Goal: Navigation & Orientation: Find specific page/section

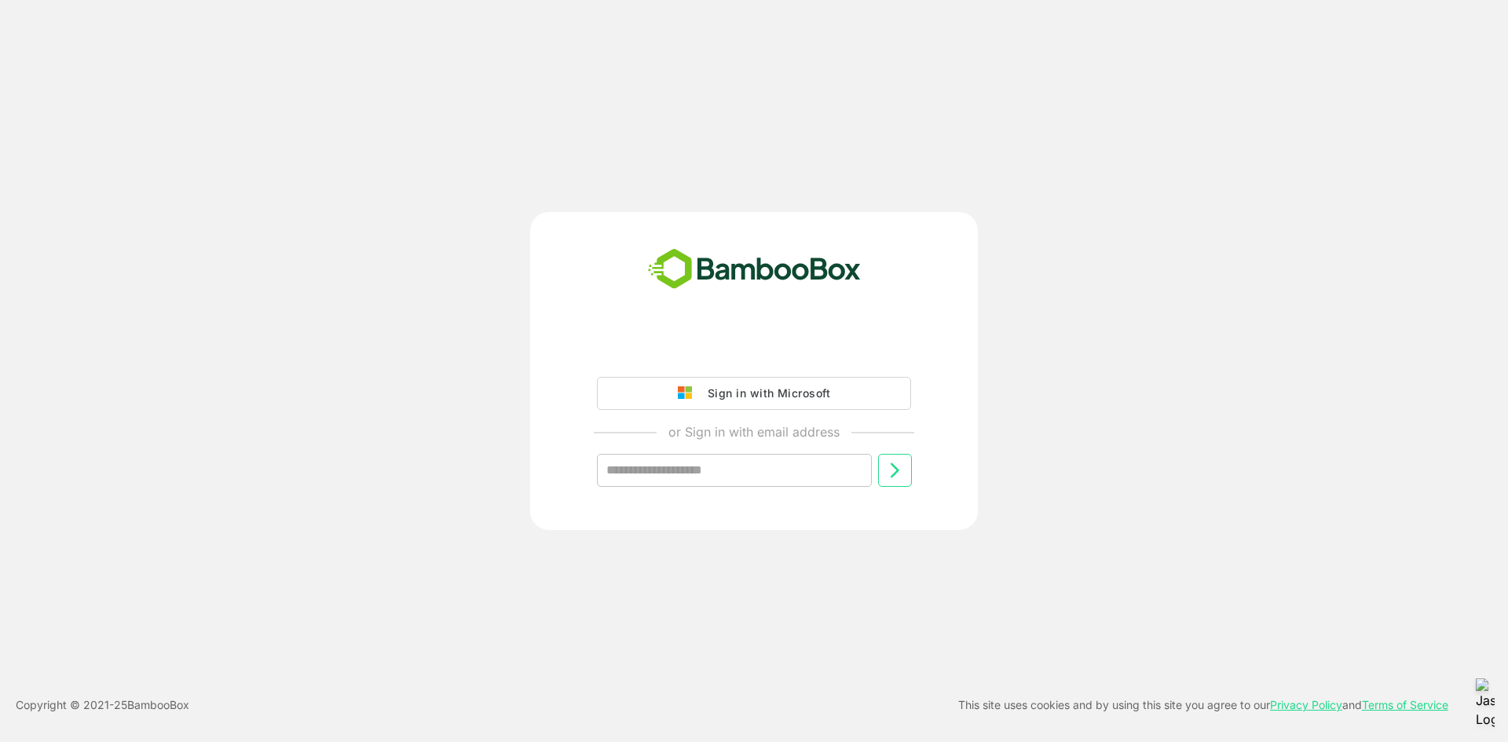
click at [720, 396] on div "Sign in with Microsoft" at bounding box center [765, 393] width 130 height 20
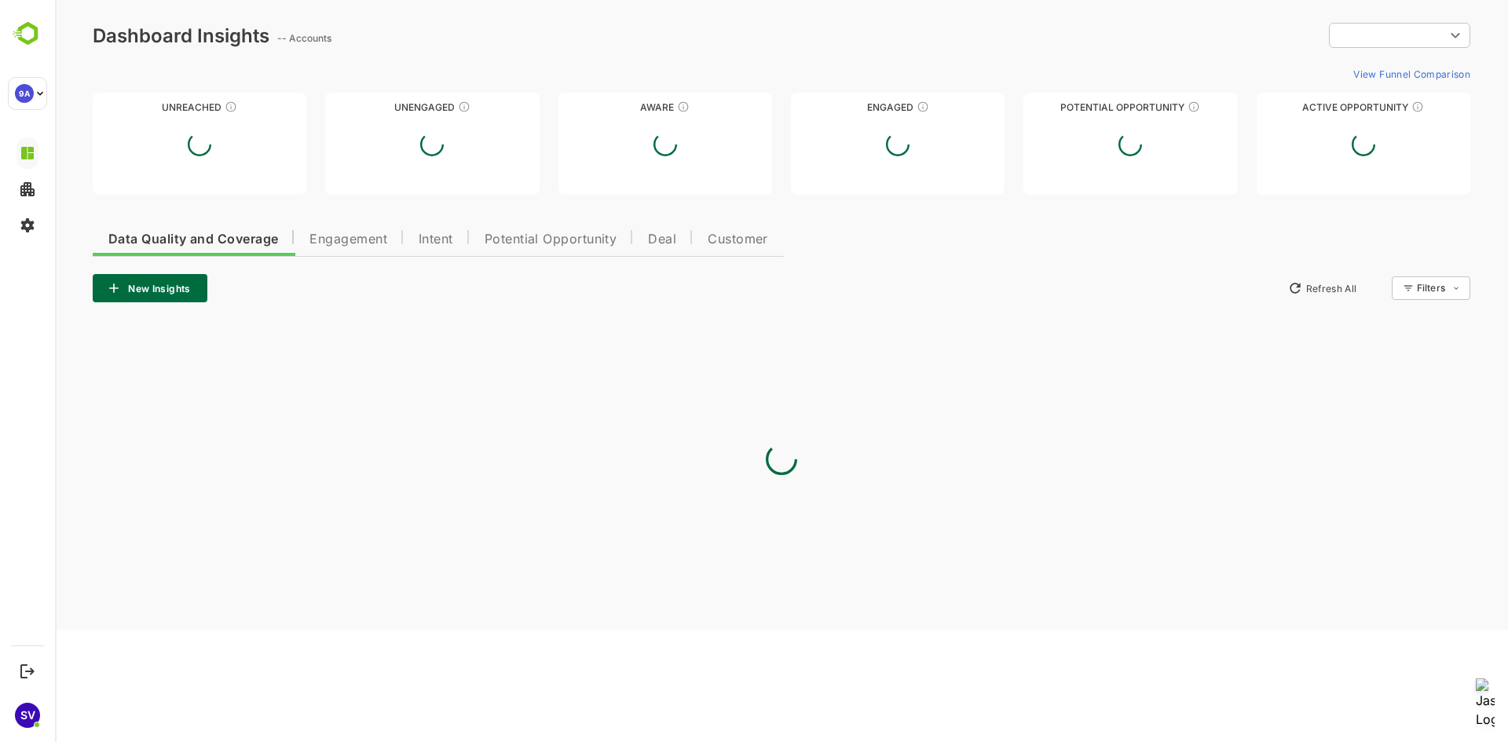
type input "**********"
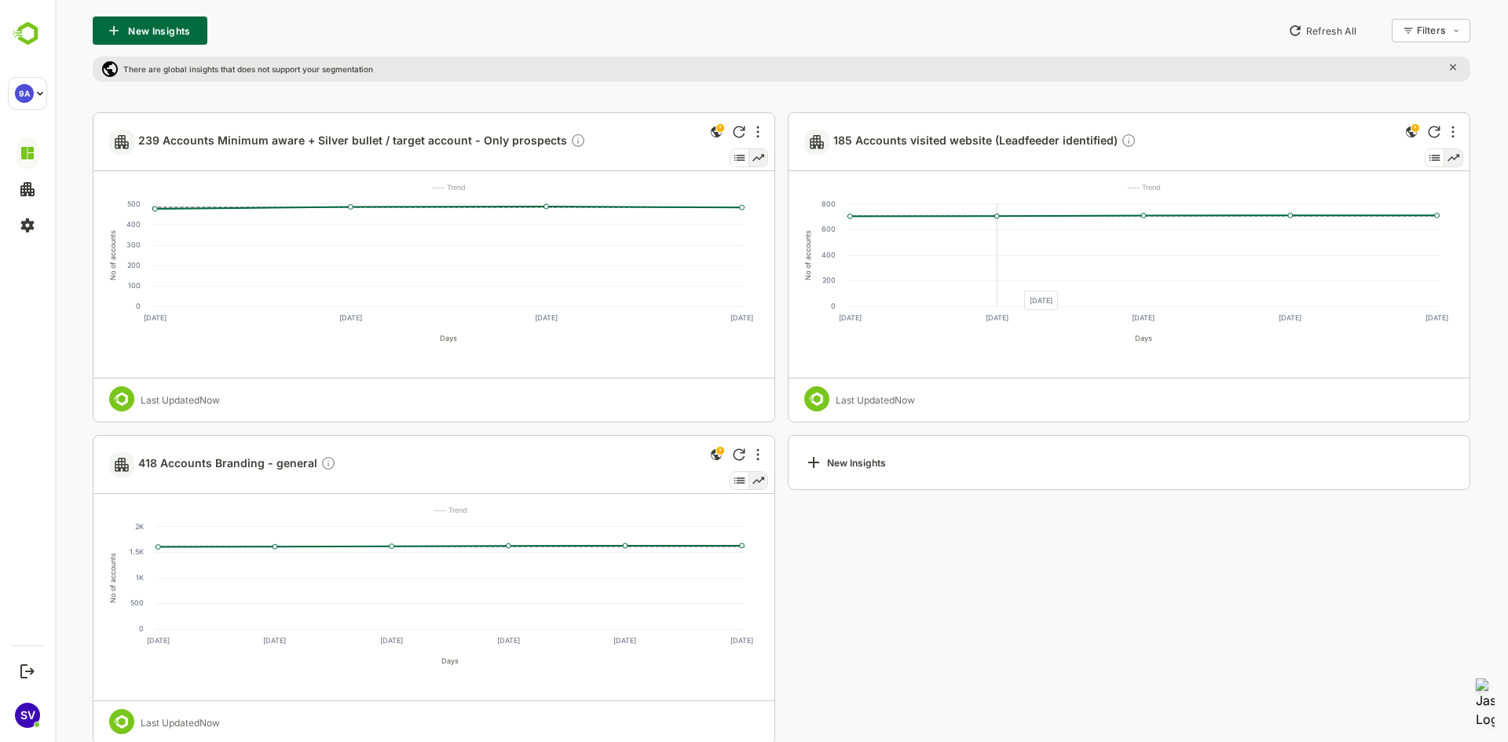
scroll to position [341, 0]
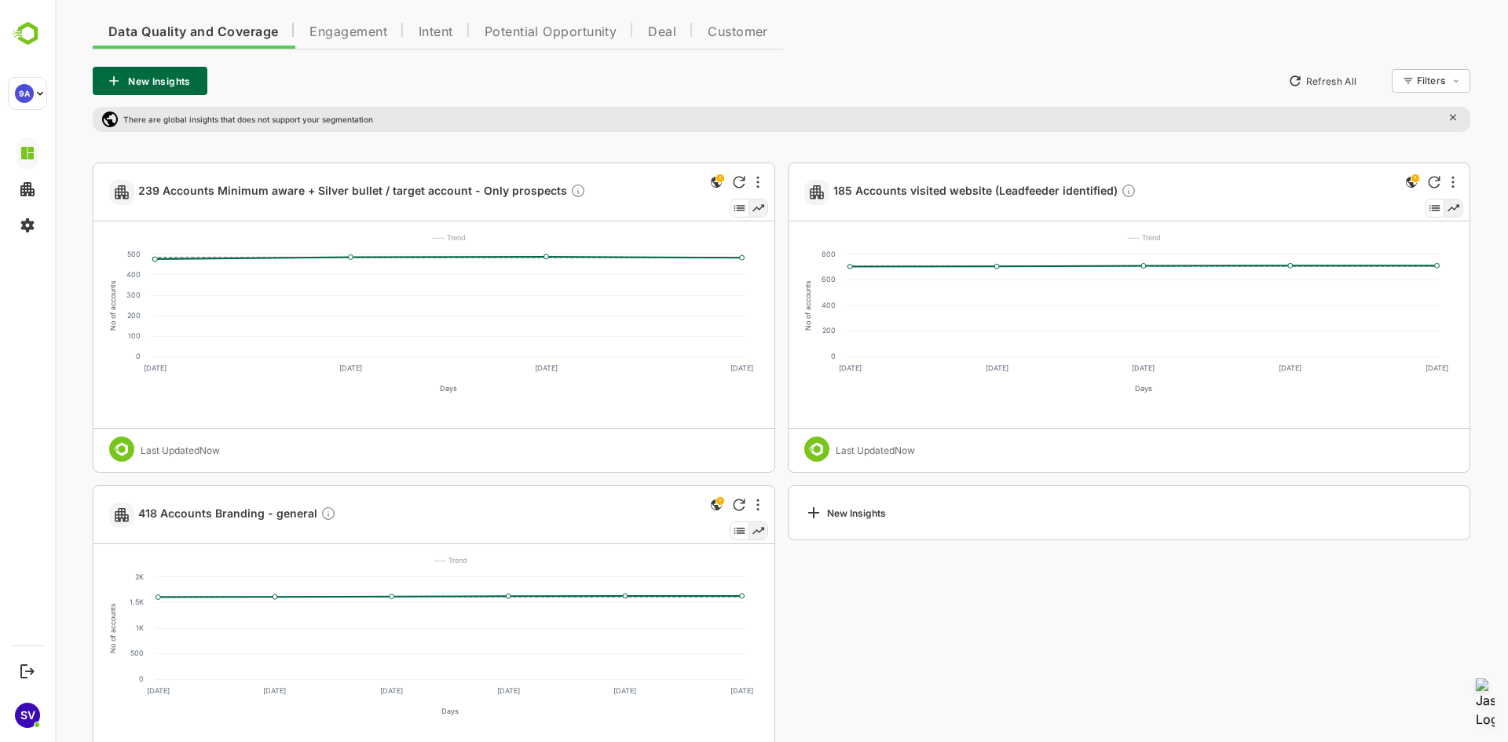
click at [350, 35] on span "Engagement" at bounding box center [349, 32] width 78 height 13
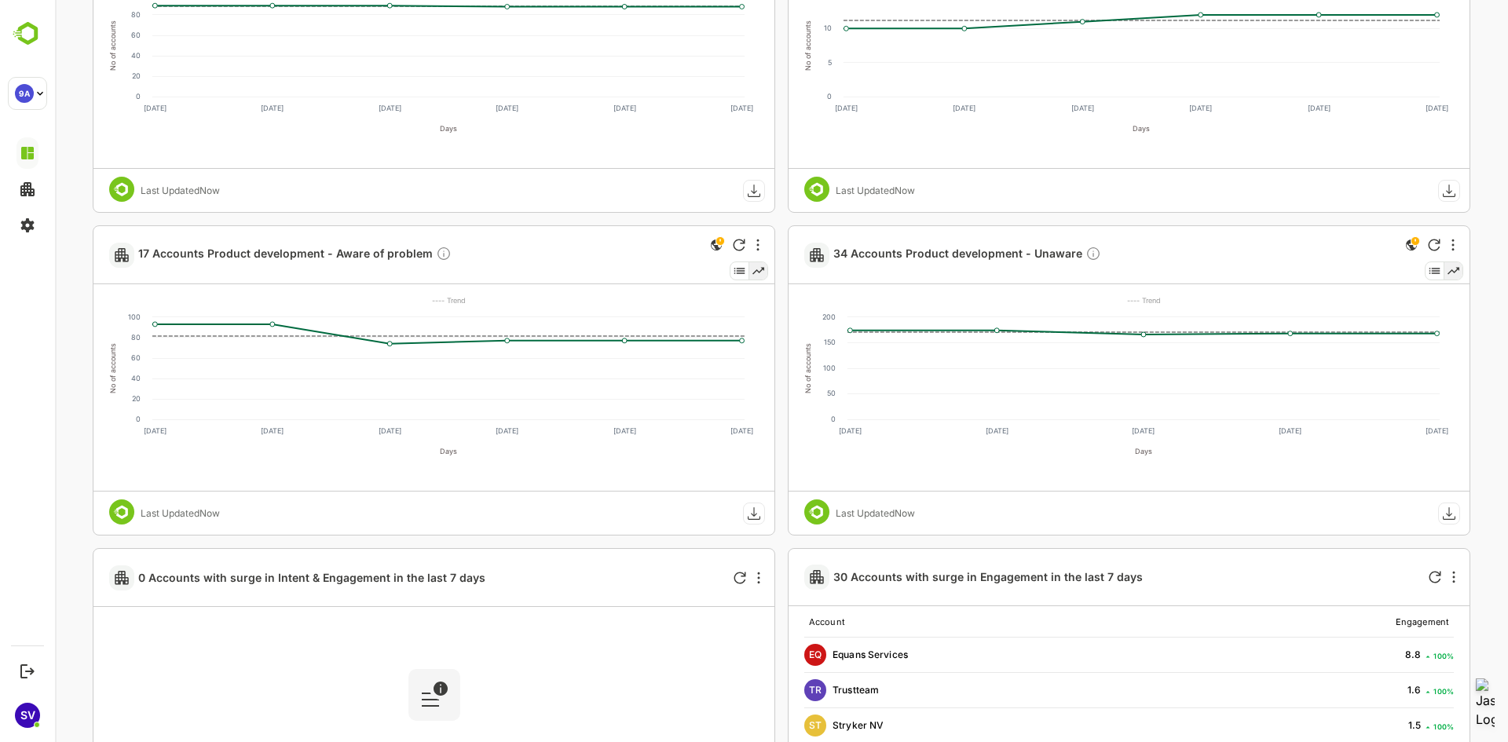
scroll to position [2534, 0]
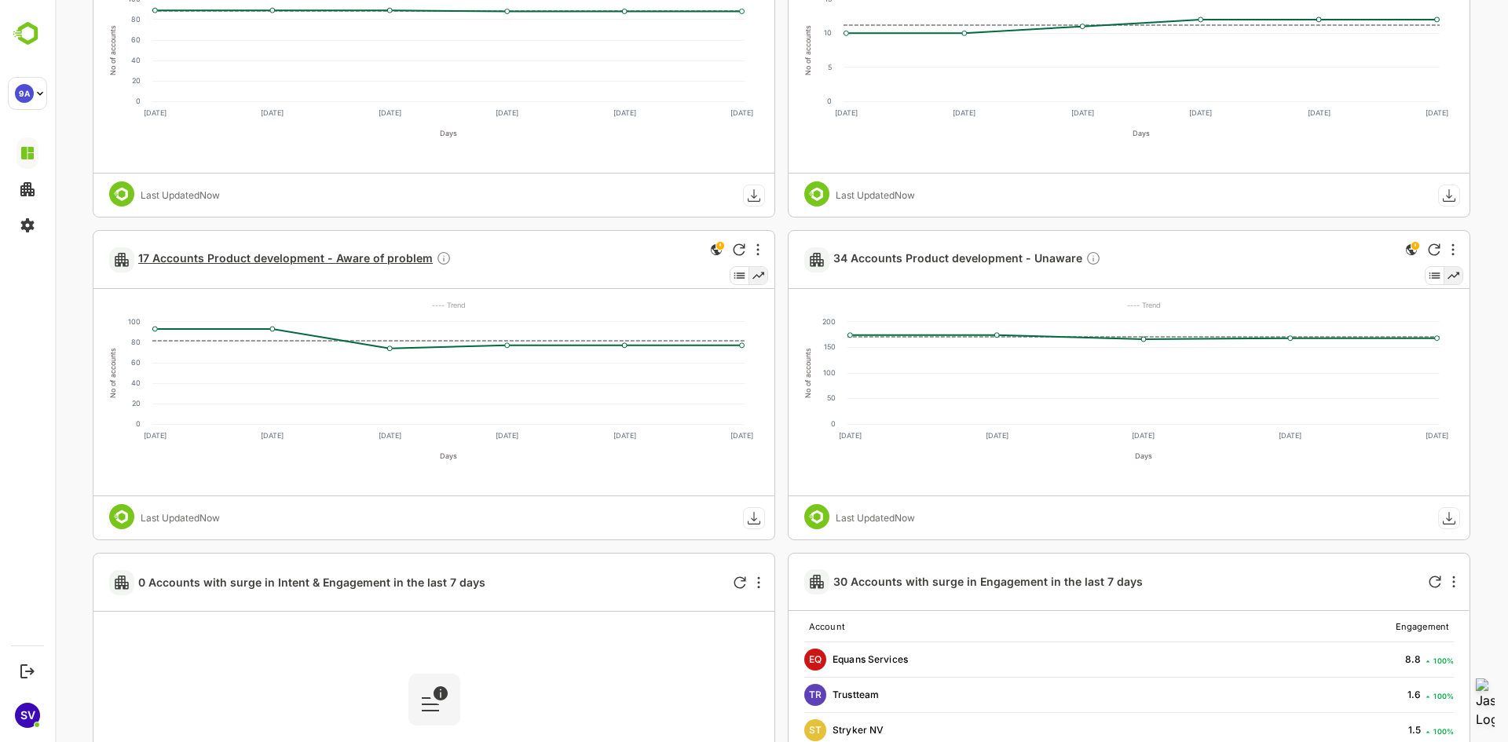
click at [191, 258] on span "17 Accounts Product development - Aware of problem" at bounding box center [294, 260] width 313 height 18
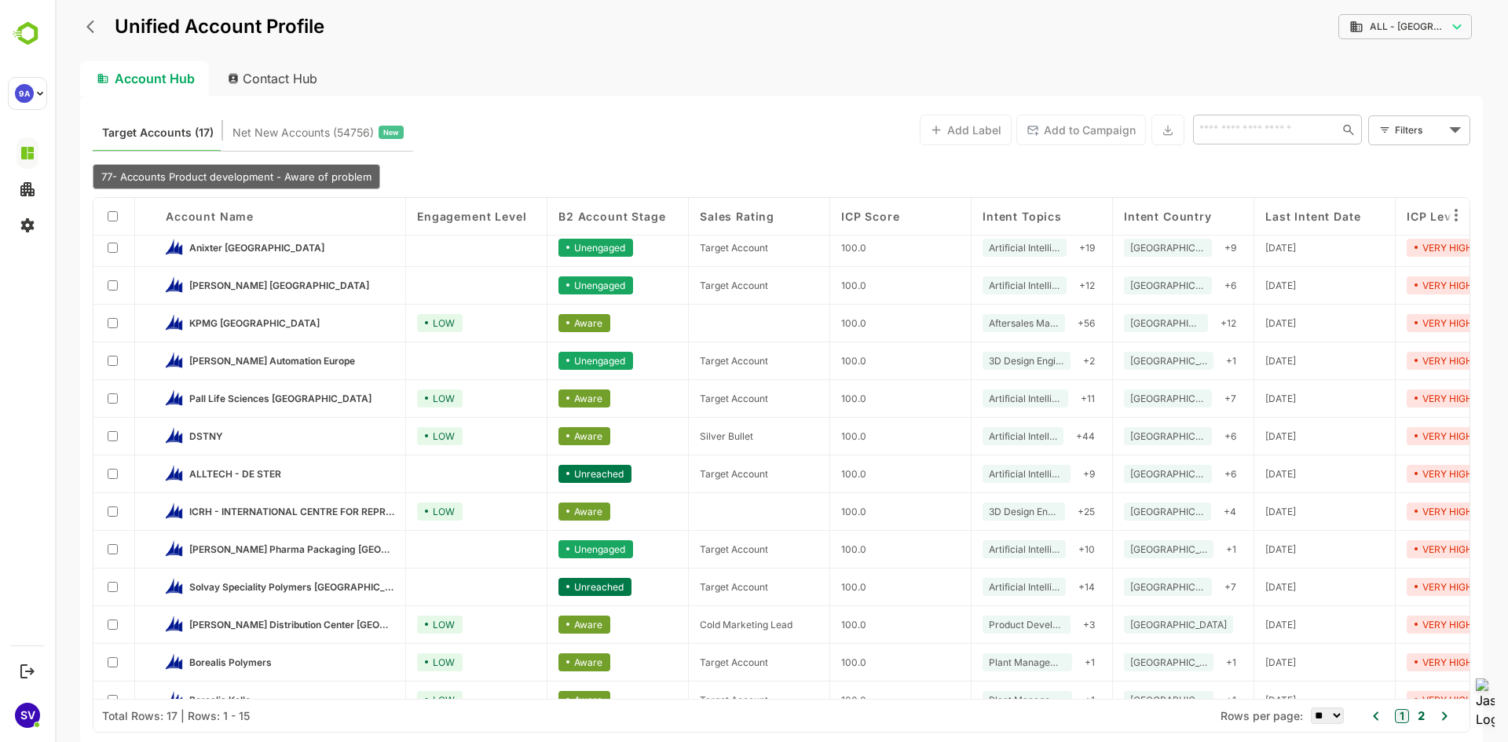
scroll to position [0, 0]
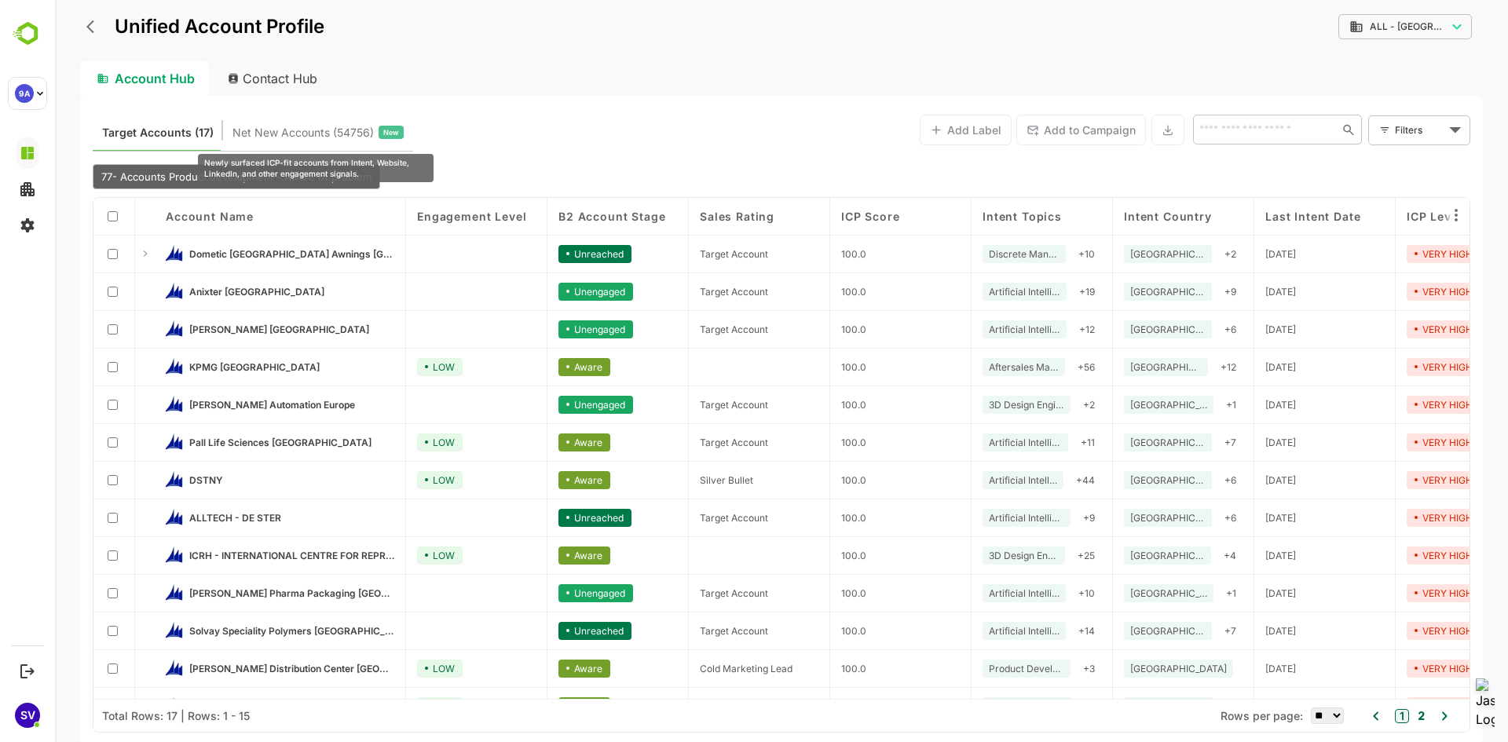
click at [328, 134] on span "Net New Accounts ( 54756 )" at bounding box center [303, 133] width 141 height 20
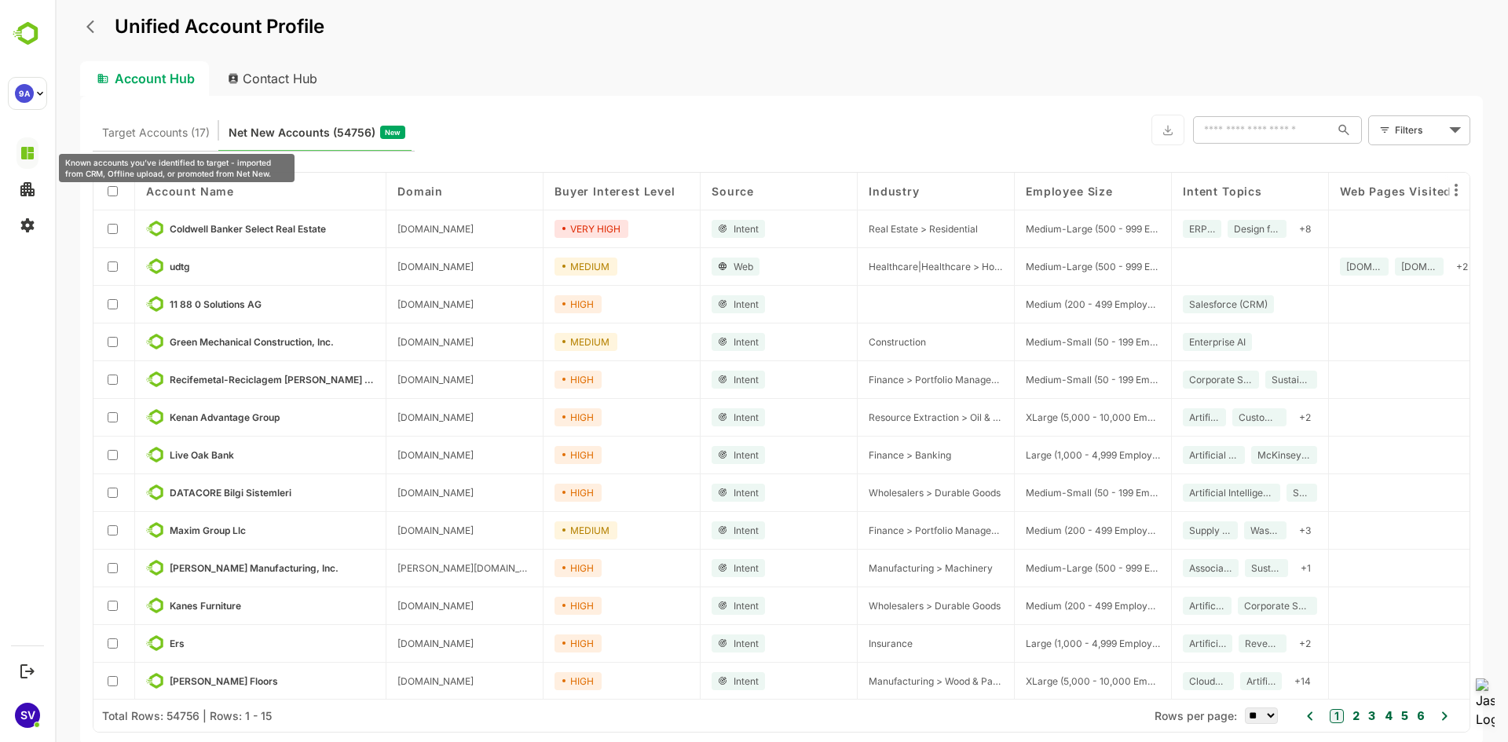
click at [172, 127] on span "Target Accounts (17)" at bounding box center [156, 133] width 108 height 20
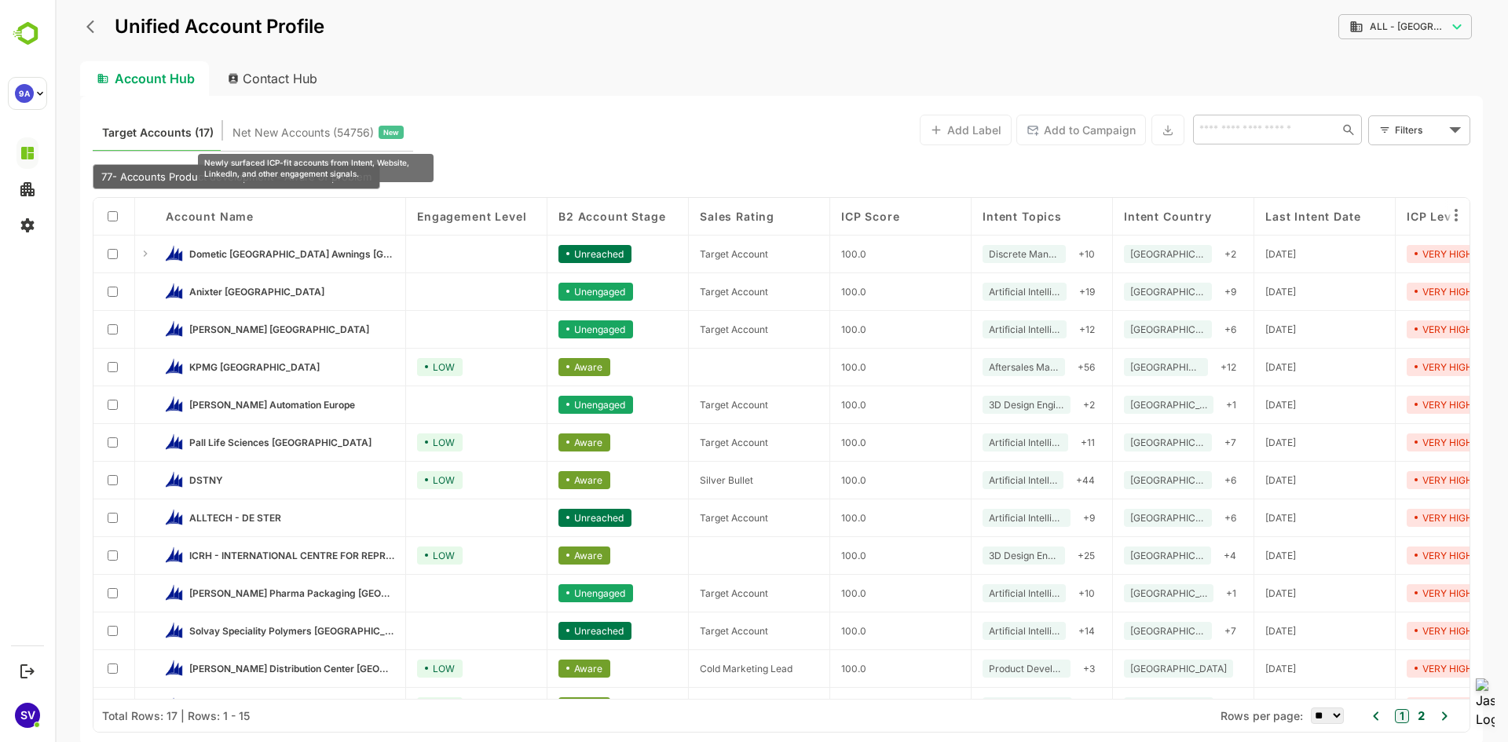
click at [307, 130] on span "Net New Accounts ( 54756 )" at bounding box center [303, 133] width 141 height 20
